Goal: Information Seeking & Learning: Learn about a topic

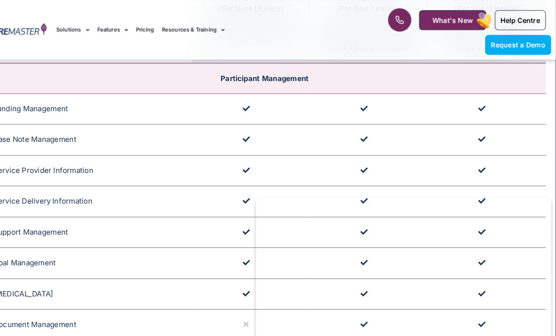
scroll to position [1094, 0]
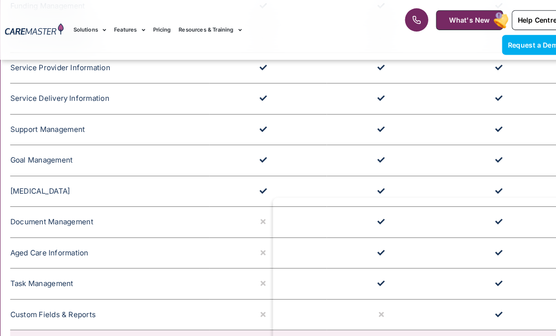
click at [122, 321] on td "Staff & Volunteer Management" at bounding box center [278, 336] width 536 height 30
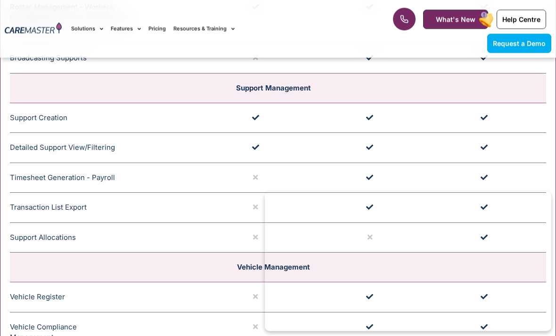
scroll to position [1702, 0]
